Goal: Transaction & Acquisition: Download file/media

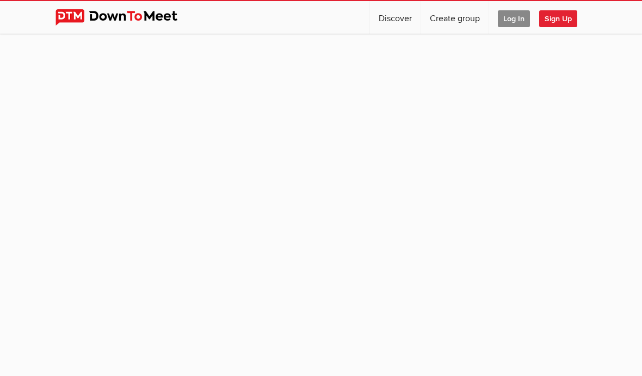
click at [514, 16] on span "Log In" at bounding box center [513, 18] width 32 height 17
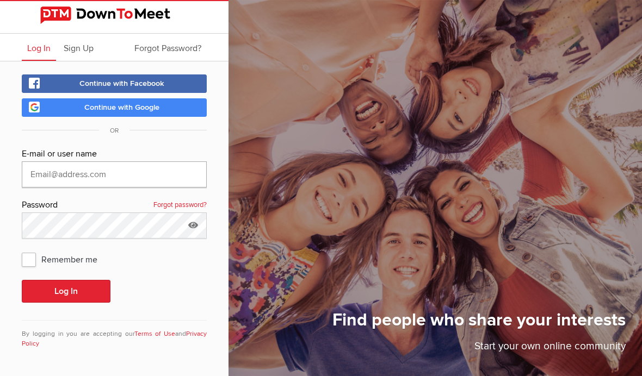
click at [38, 175] on input "text" at bounding box center [114, 174] width 185 height 26
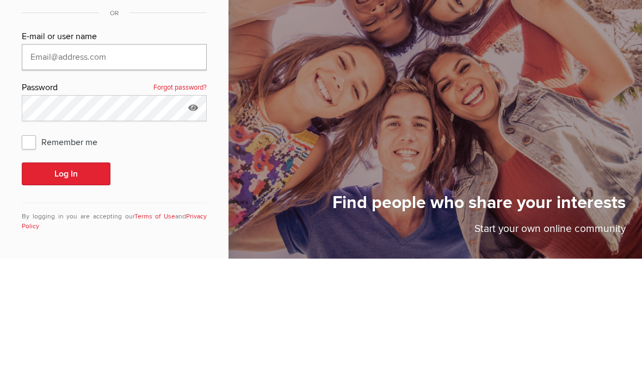
type input "[EMAIL_ADDRESS][DOMAIN_NAME]"
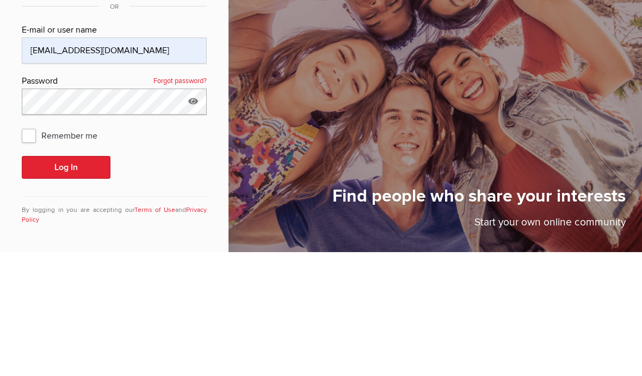
click at [66, 280] on button "Log In" at bounding box center [66, 291] width 89 height 23
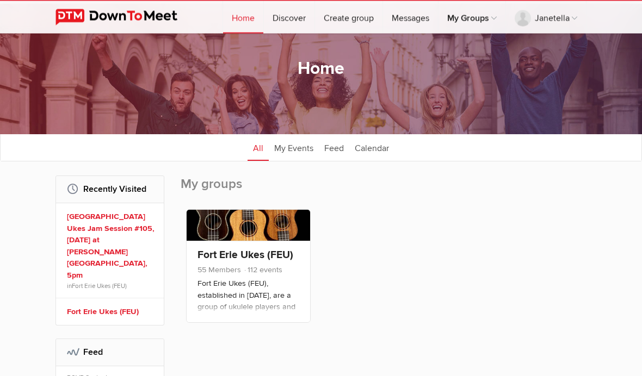
scroll to position [32, 0]
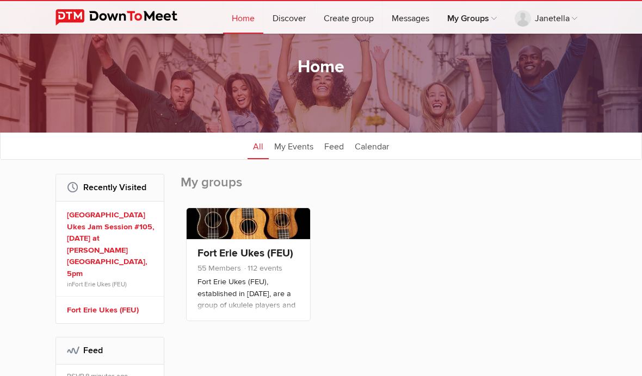
click at [222, 278] on p "Fort Erie Ukes (FEU), established in [DATE], are a group of ukulele players and…" at bounding box center [248, 303] width 102 height 54
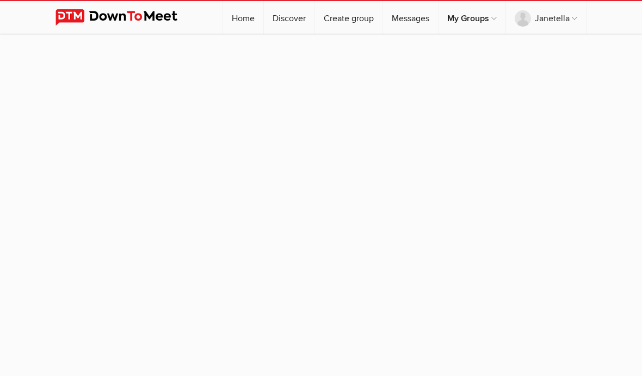
click at [37, 166] on sp-group-item at bounding box center [321, 203] width 642 height 339
click at [28, 165] on sp-group-item at bounding box center [321, 203] width 642 height 339
click at [26, 166] on sp-group-item at bounding box center [321, 203] width 642 height 339
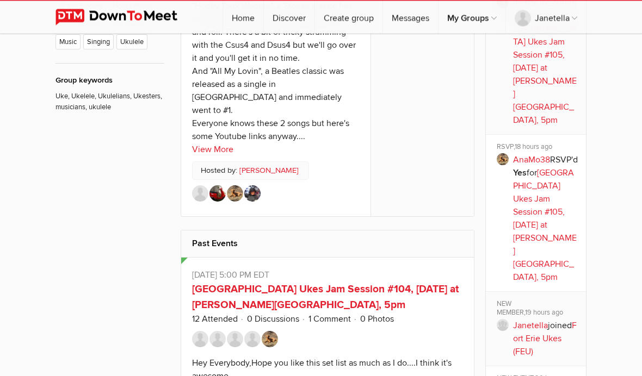
scroll to position [725, 0]
click at [203, 143] on link "View More" at bounding box center [212, 149] width 41 height 13
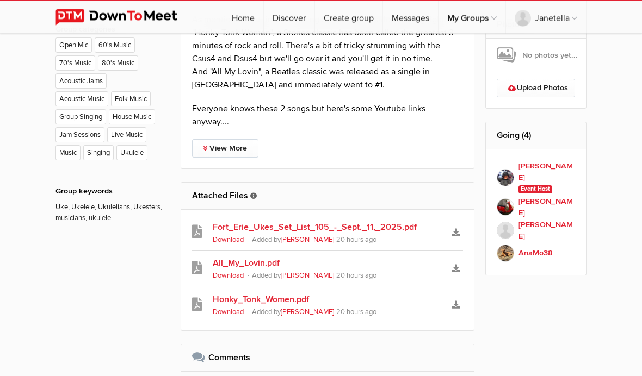
scroll to position [614, 0]
click at [209, 155] on link "View More" at bounding box center [225, 148] width 66 height 18
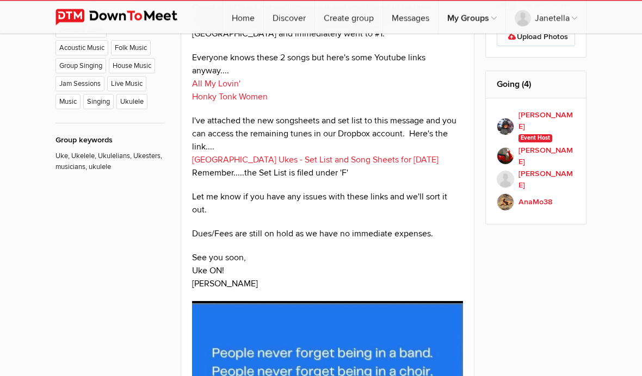
scroll to position [665, 0]
click at [265, 160] on link "[GEOGRAPHIC_DATA] Ukes - Set List and Song Sheets for [DATE]" at bounding box center [315, 159] width 246 height 11
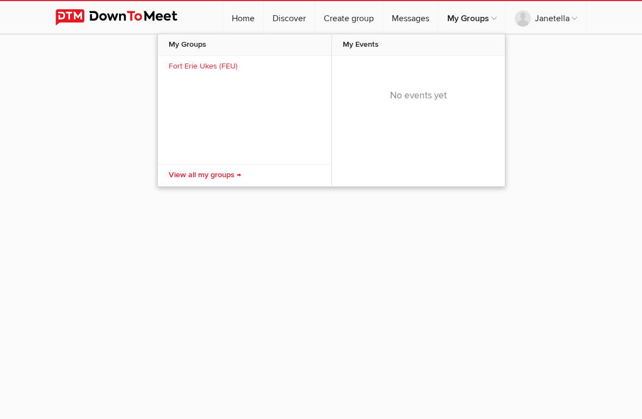
click at [193, 67] on link "Fort Erie Ukes (FEU)" at bounding box center [244, 67] width 173 height 22
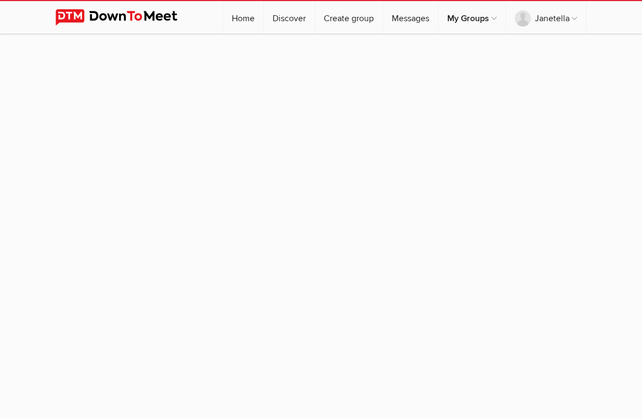
click at [182, 66] on link "Fort Erie Ukes (FEU)" at bounding box center [244, 67] width 173 height 22
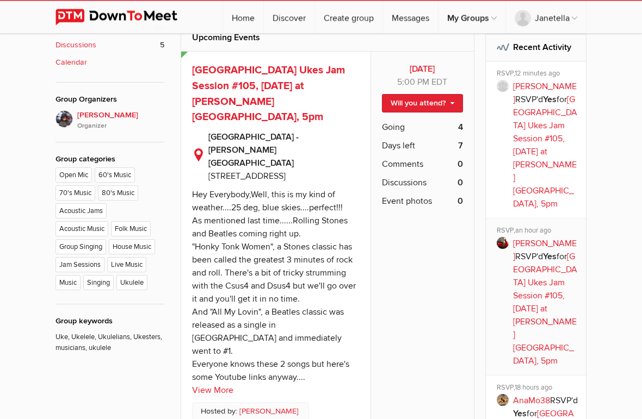
scroll to position [484, 0]
click at [537, 128] on link "[GEOGRAPHIC_DATA] Ukes Jam Session #105, [DATE] at [PERSON_NAME][GEOGRAPHIC_DAT…" at bounding box center [545, 151] width 64 height 115
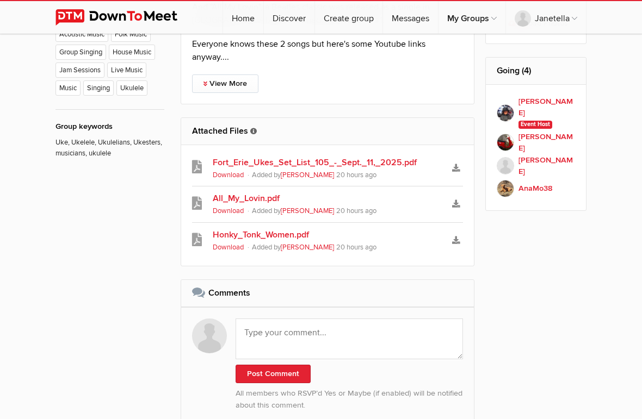
scroll to position [678, 0]
click at [215, 198] on link "All_My_Lovin.pdf" at bounding box center [327, 198] width 229 height 13
